Goal: Transaction & Acquisition: Purchase product/service

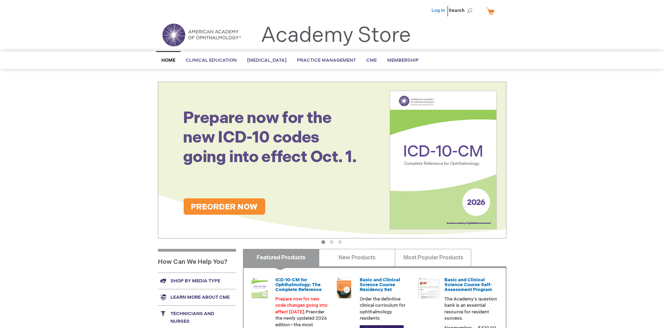
click at [439, 10] on link "Log In" at bounding box center [439, 11] width 14 height 6
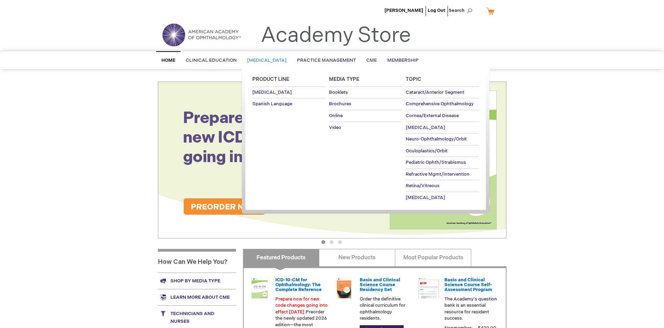
click at [269, 60] on span "[MEDICAL_DATA]" at bounding box center [266, 61] width 39 height 6
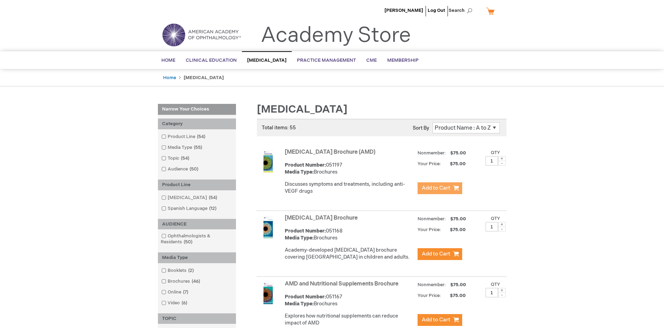
click at [440, 188] on span "Add to Cart" at bounding box center [436, 188] width 29 height 7
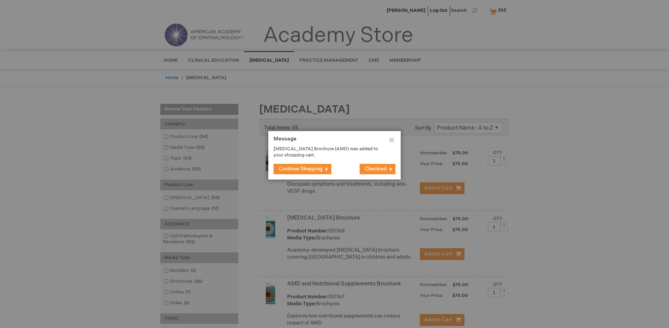
click at [301, 169] on span "Continue Shopping" at bounding box center [301, 169] width 44 height 6
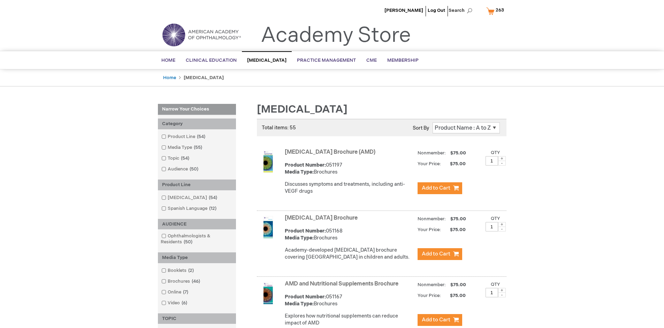
click at [343, 287] on link "AMD and Nutritional Supplements Brochure" at bounding box center [342, 284] width 114 height 7
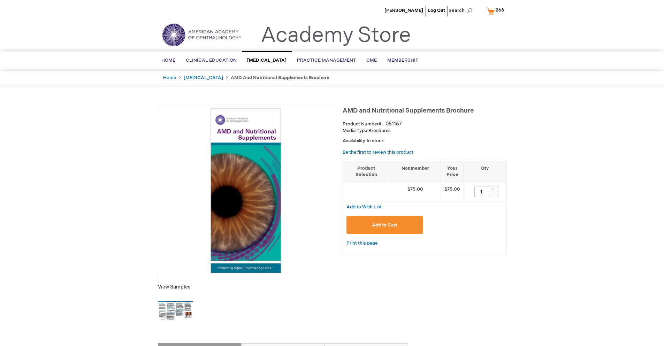
type input "1"
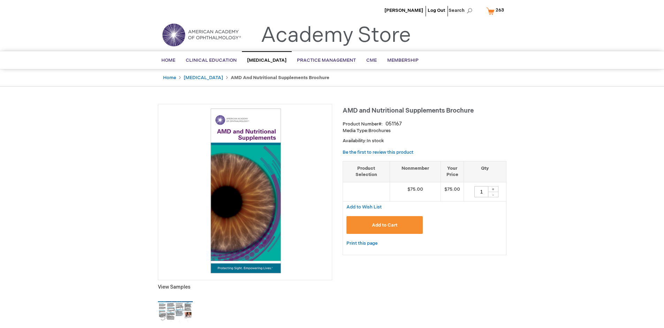
click at [384, 225] on span "Add to Cart" at bounding box center [384, 225] width 25 height 6
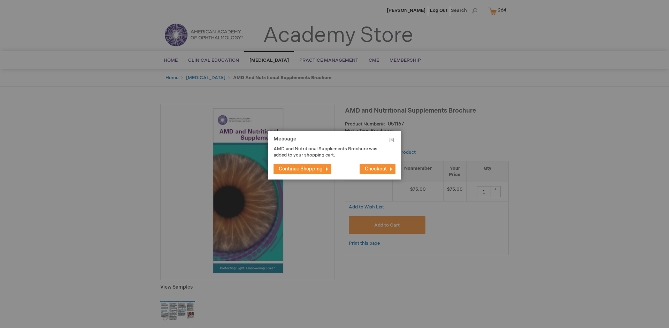
click at [301, 169] on span "Continue Shopping" at bounding box center [301, 169] width 44 height 6
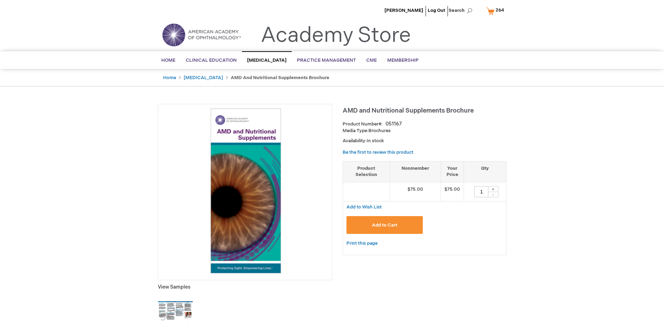
click at [496, 11] on span "264" at bounding box center [500, 10] width 8 height 6
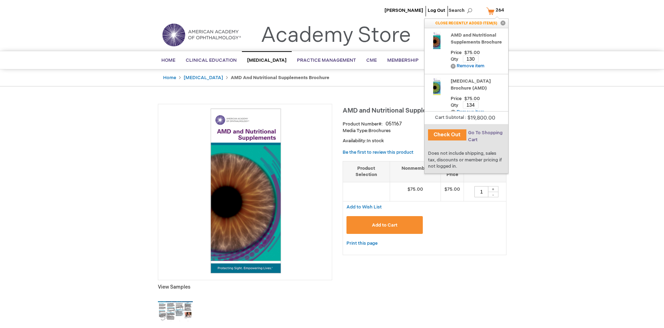
click at [485, 133] on span "Go To Shopping Cart" at bounding box center [485, 136] width 35 height 13
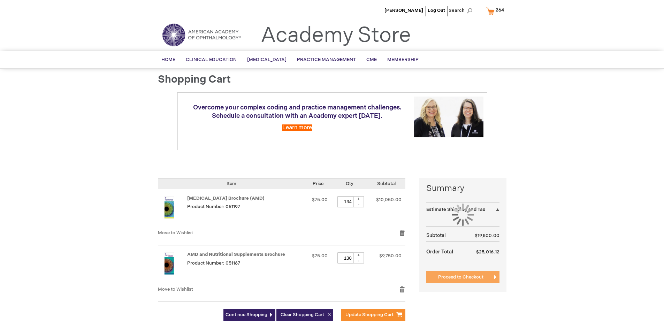
click at [460, 277] on span "Proceed to Checkout" at bounding box center [460, 277] width 45 height 6
